Goal: Obtain resource: Download file/media

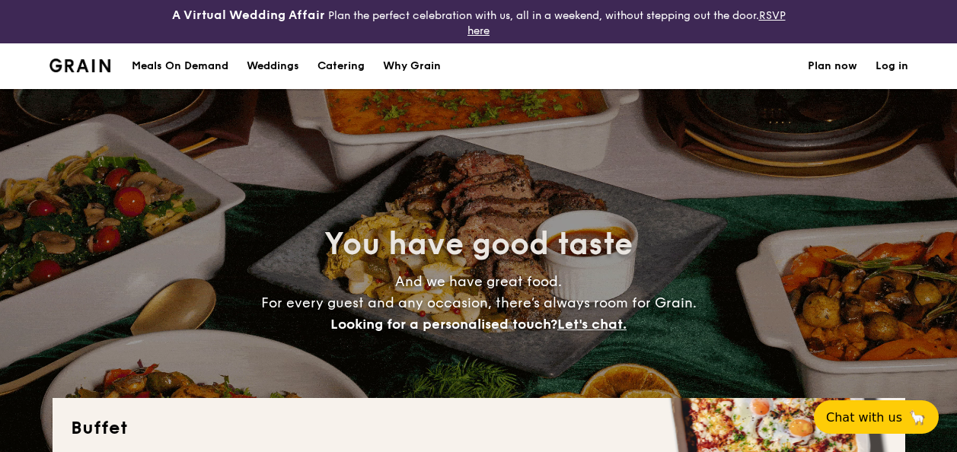
select select
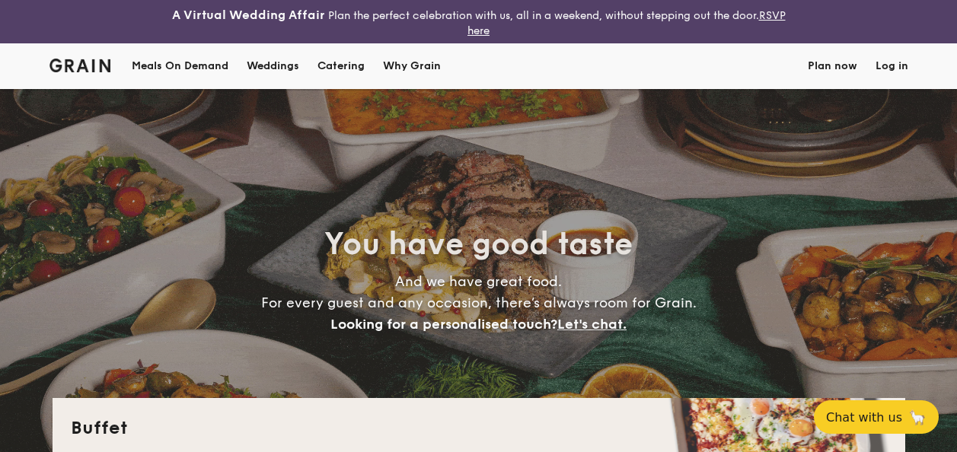
select select
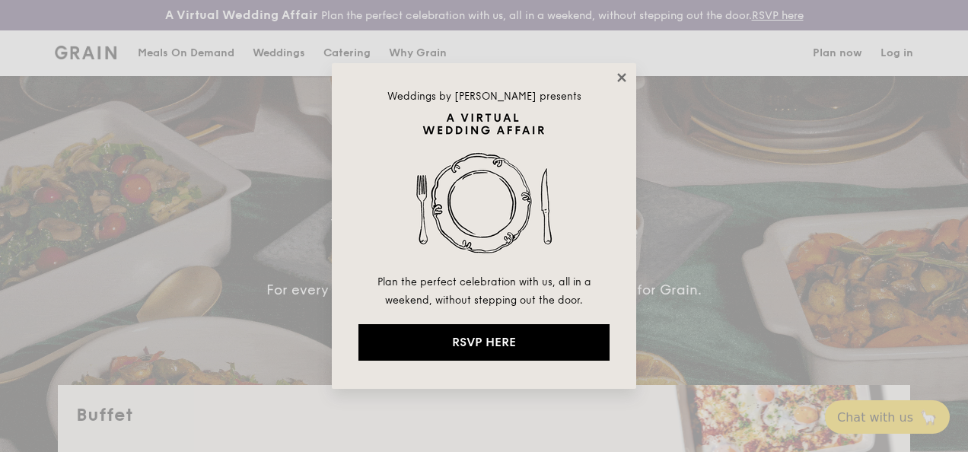
click at [625, 83] on icon at bounding box center [622, 78] width 14 height 14
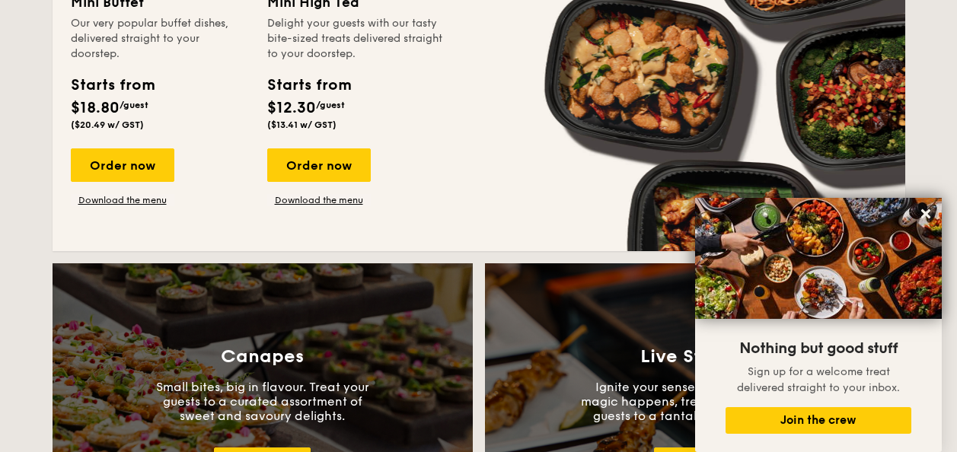
scroll to position [1294, 0]
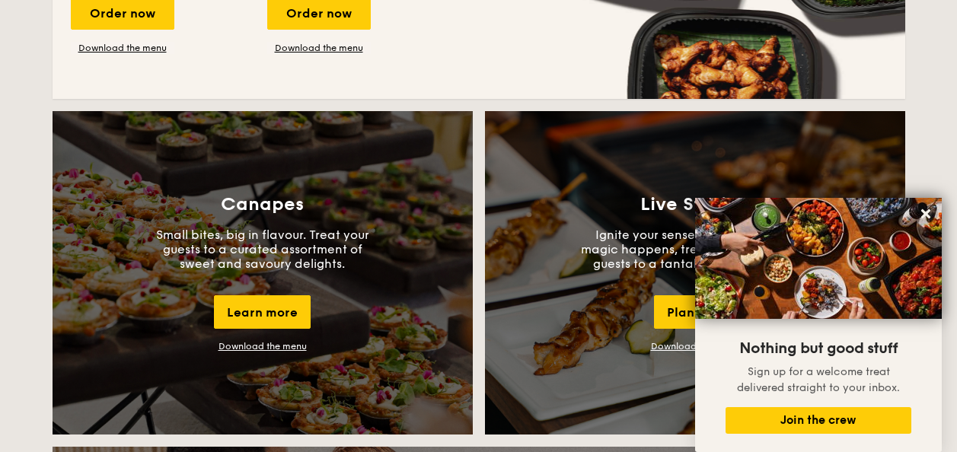
click at [272, 346] on link "Download the menu" at bounding box center [262, 346] width 88 height 11
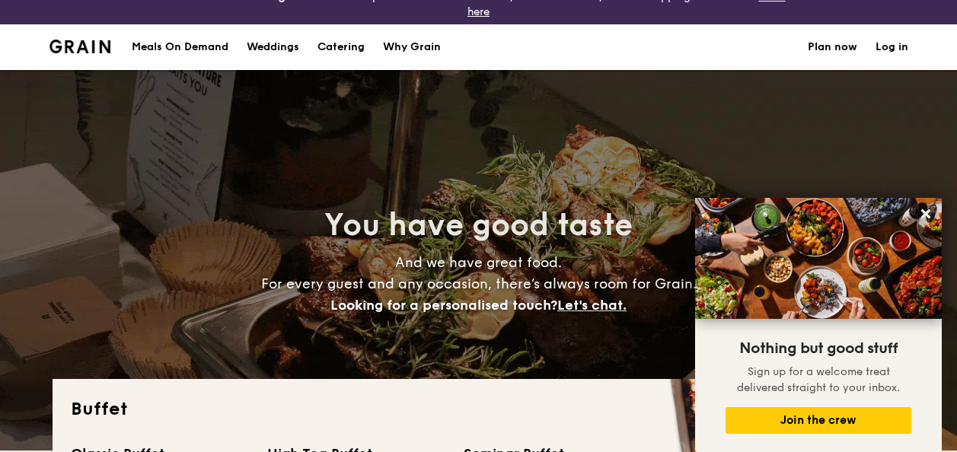
scroll to position [0, 0]
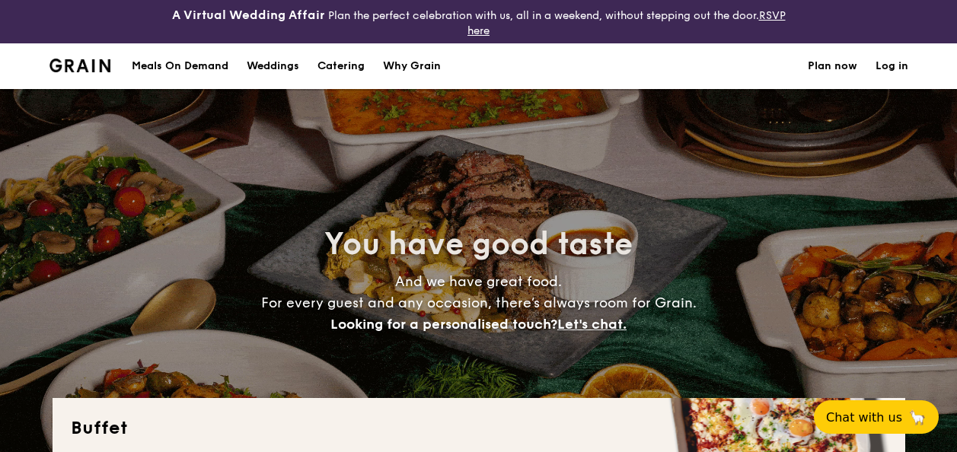
select select
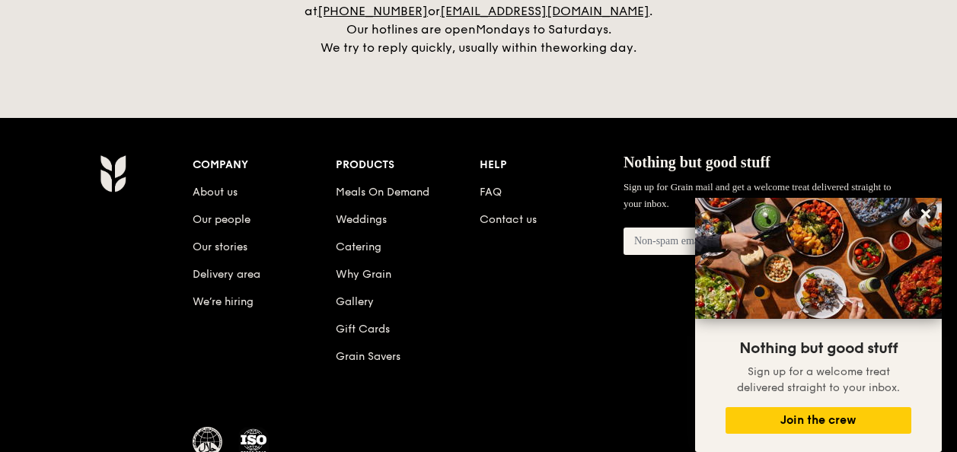
scroll to position [3333, 0]
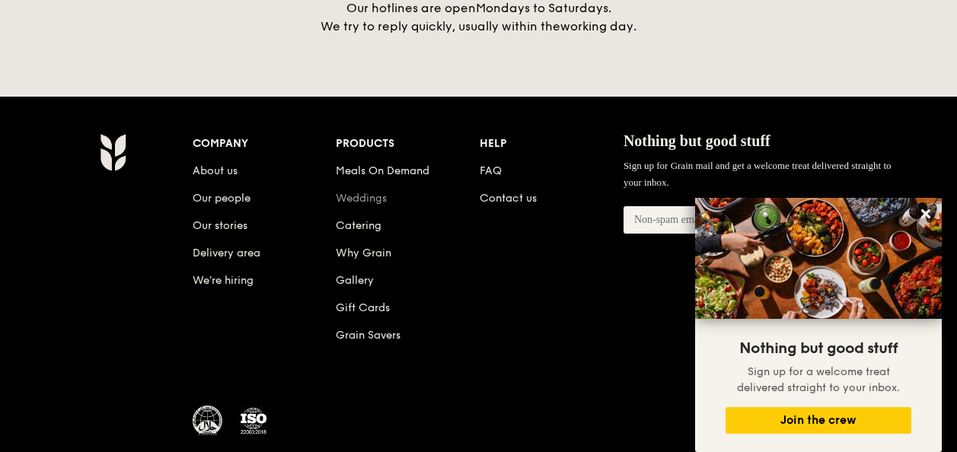
click at [365, 192] on link "Weddings" at bounding box center [361, 198] width 51 height 13
